Goal: Task Accomplishment & Management: Manage account settings

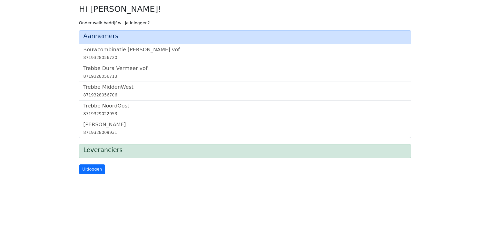
click at [122, 105] on h5 "Trebbe NoordOost" at bounding box center [244, 105] width 323 height 6
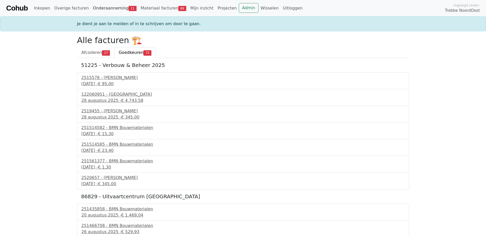
click at [111, 8] on link "Onderaanneming 11" at bounding box center [115, 8] width 48 height 10
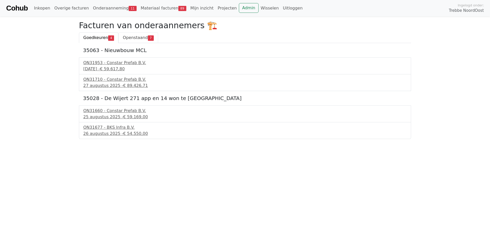
click at [127, 37] on span "Openstaand" at bounding box center [135, 37] width 25 height 5
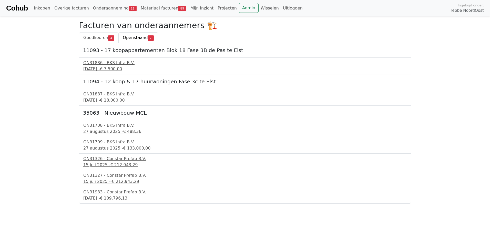
click at [96, 38] on span "Goedkeuren" at bounding box center [95, 37] width 25 height 5
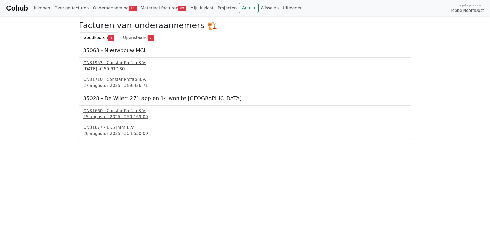
click at [100, 64] on div "ON31953 - Constar Prefab B.V." at bounding box center [244, 63] width 323 height 6
click at [123, 39] on span "Openstaand" at bounding box center [135, 37] width 25 height 5
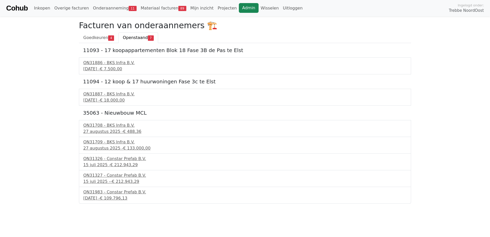
click at [239, 5] on link "Admin" at bounding box center [249, 8] width 20 height 10
